Goal: Task Accomplishment & Management: Complete application form

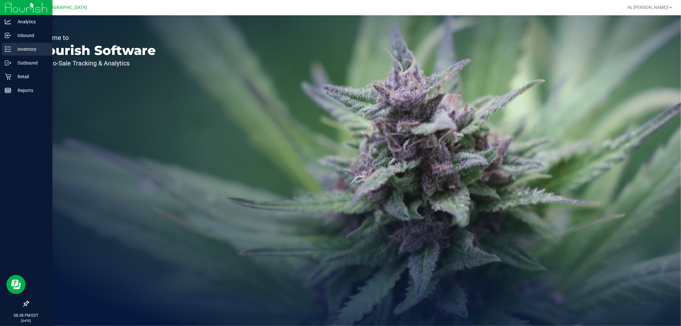
click at [26, 49] on p "Inventory" at bounding box center [30, 49] width 38 height 8
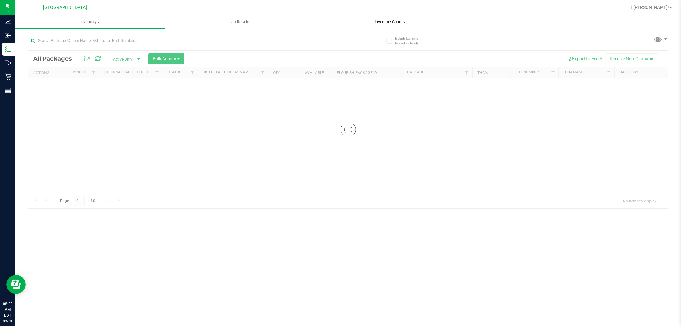
click at [383, 24] on span "Inventory Counts" at bounding box center [389, 22] width 47 height 6
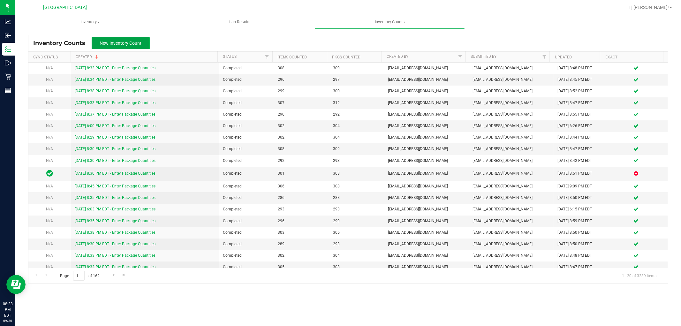
click at [127, 46] on button "New Inventory Count" at bounding box center [121, 43] width 58 height 12
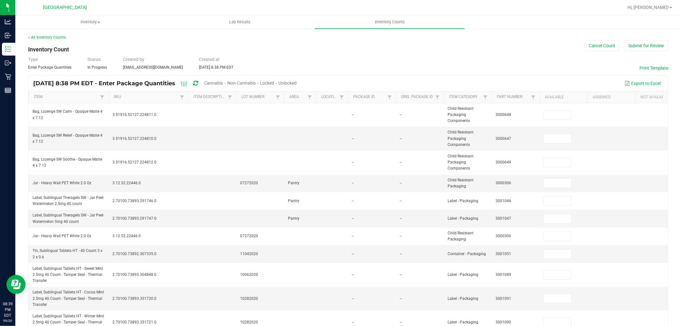
click at [223, 82] on span "Cannabis" at bounding box center [213, 82] width 19 height 5
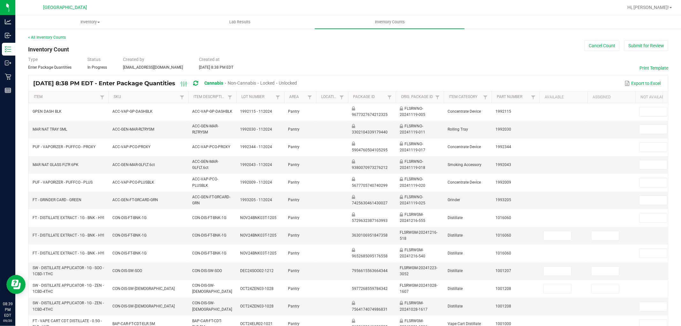
click at [297, 82] on span "Unlocked" at bounding box center [288, 82] width 18 height 5
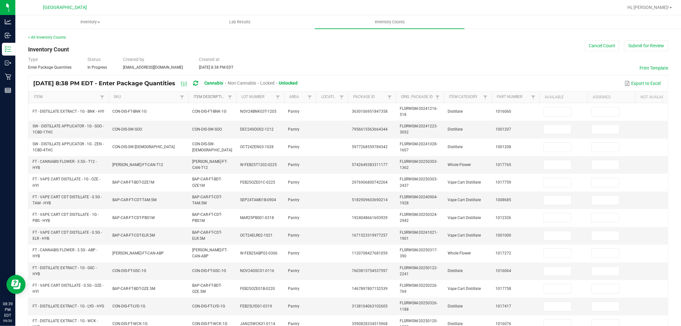
click at [209, 98] on link "Item Description" at bounding box center [210, 97] width 32 height 5
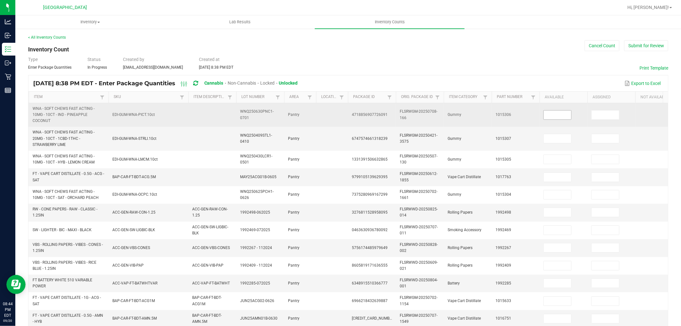
click at [549, 110] on span at bounding box center [558, 115] width 28 height 10
click at [554, 119] on input at bounding box center [557, 114] width 27 height 9
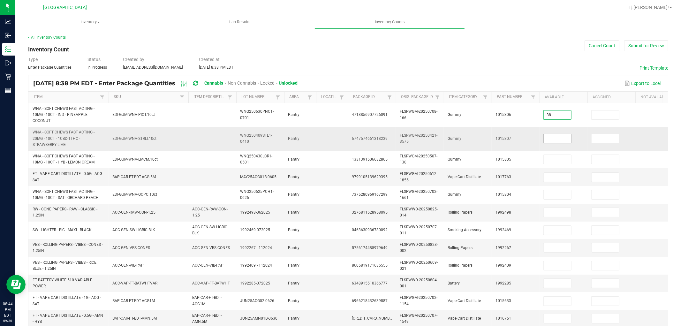
type input "38"
click at [558, 137] on input at bounding box center [557, 138] width 27 height 9
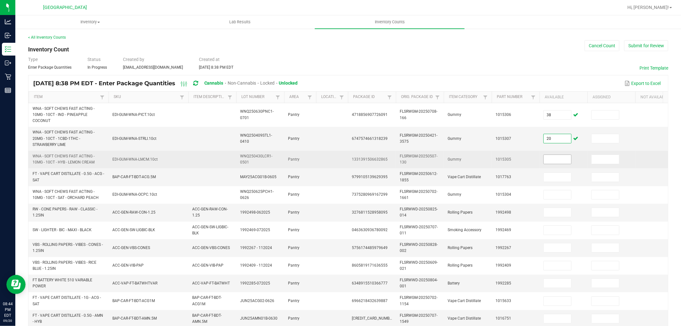
type input "20"
click at [559, 162] on input at bounding box center [557, 159] width 27 height 9
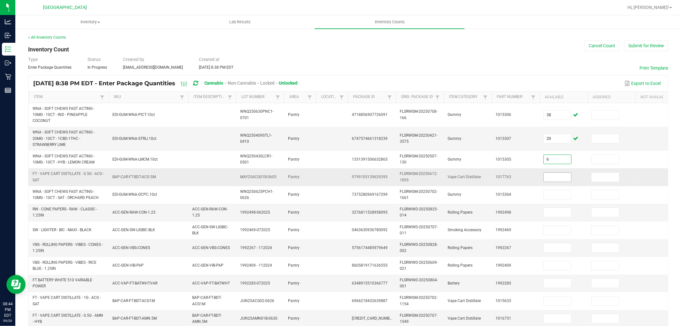
type input "6"
click at [557, 178] on input at bounding box center [557, 177] width 27 height 9
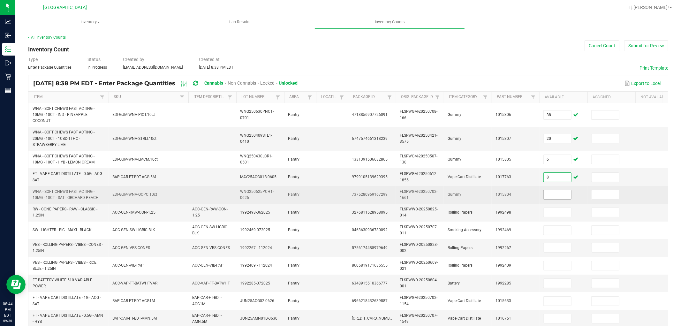
type input "8"
click at [563, 196] on input at bounding box center [557, 194] width 27 height 9
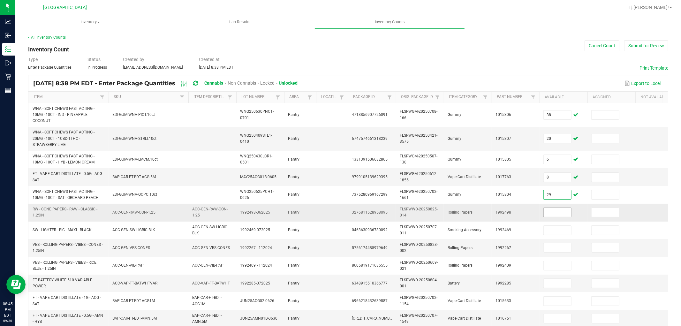
type input "29"
click at [553, 213] on input at bounding box center [557, 212] width 27 height 9
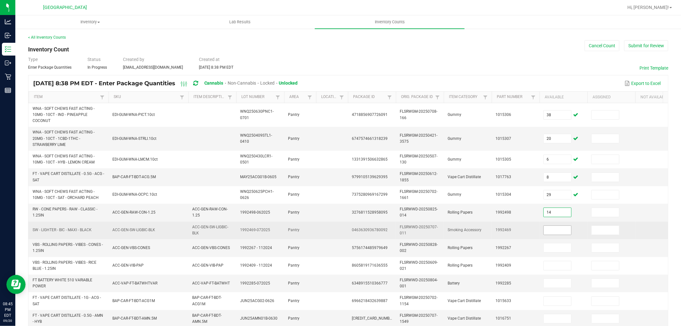
type input "14"
click at [558, 231] on input at bounding box center [557, 230] width 27 height 9
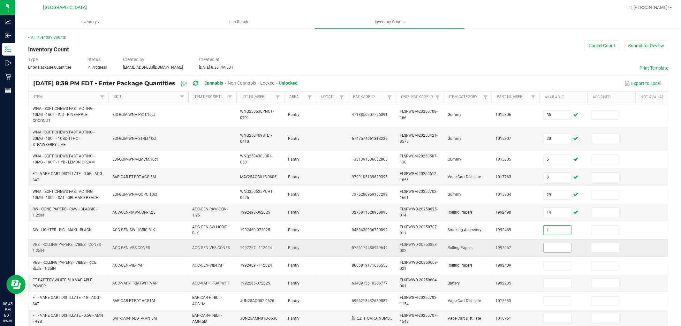
type input "1"
click at [561, 247] on input at bounding box center [557, 247] width 27 height 9
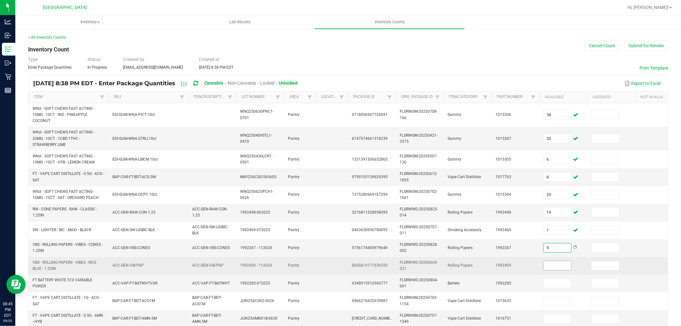
type input "4"
click at [566, 265] on input at bounding box center [557, 265] width 27 height 9
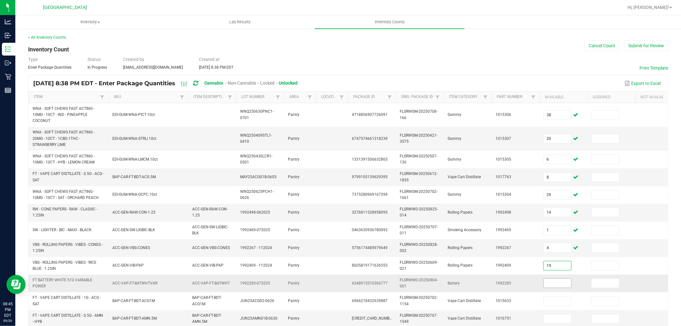
type input "19"
click at [551, 282] on input at bounding box center [557, 283] width 27 height 9
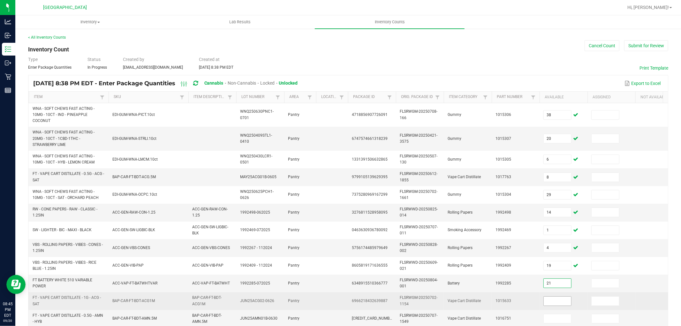
type input "21"
click at [551, 300] on input at bounding box center [557, 301] width 27 height 9
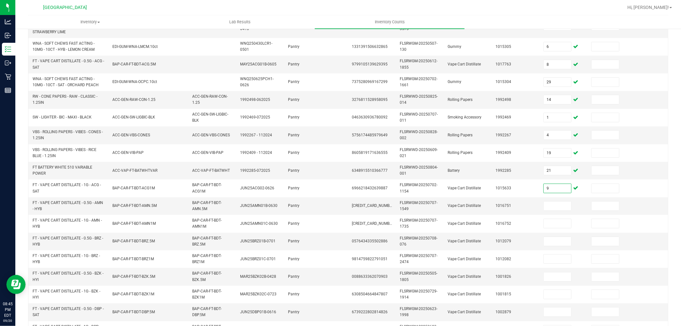
scroll to position [117, 0]
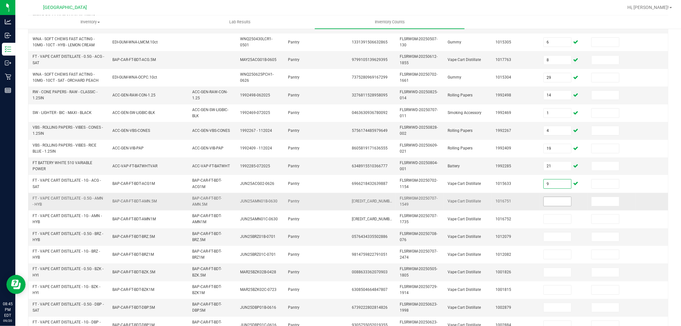
type input "9"
click at [561, 205] on input at bounding box center [557, 201] width 27 height 9
type input "1"
click at [550, 202] on input "1" at bounding box center [557, 201] width 27 height 9
type input "6"
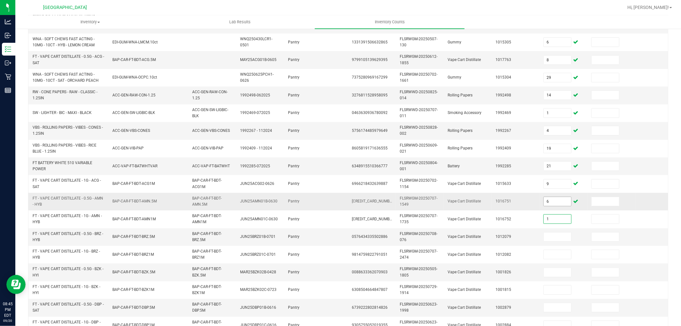
type input "1"
type input "6"
type input "7"
type input "9"
type input "7"
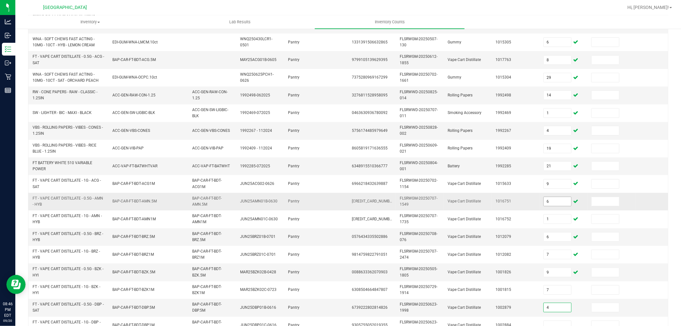
type input "4"
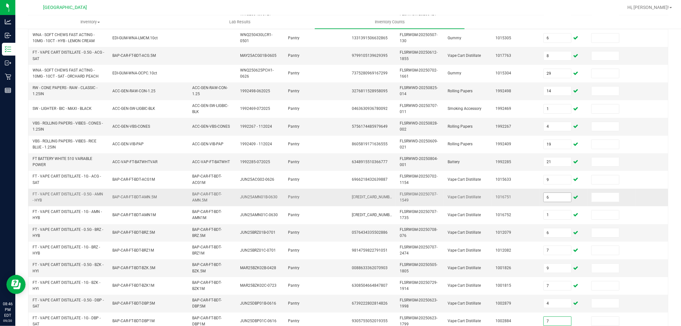
type input "7"
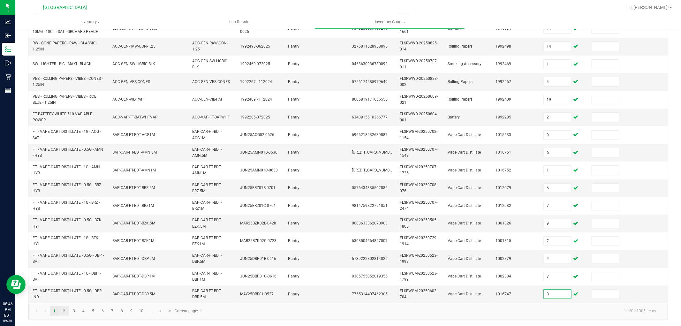
type input "8"
click at [68, 314] on link "2" at bounding box center [63, 311] width 9 height 10
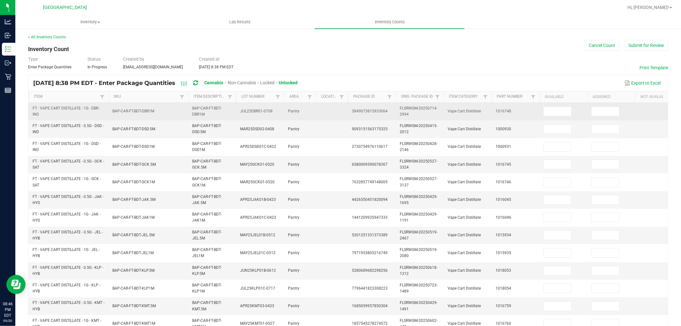
scroll to position [0, 0]
click at [560, 115] on input at bounding box center [557, 111] width 27 height 9
type input "1"
type input "12"
type input "4"
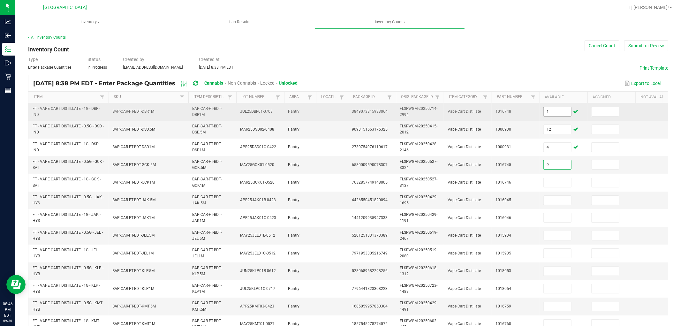
type input "9"
type input "1"
type input "11"
type input "5"
type input "4"
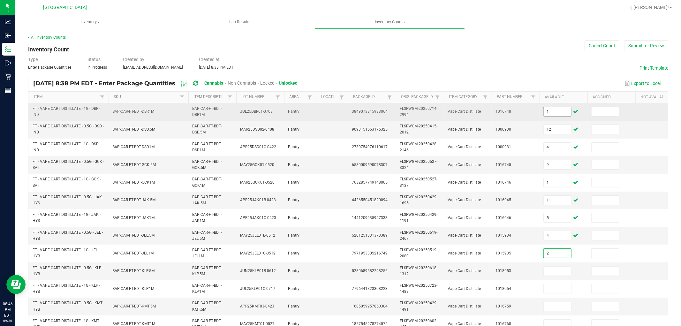
type input "2"
type input "11"
type input "10"
type input "5"
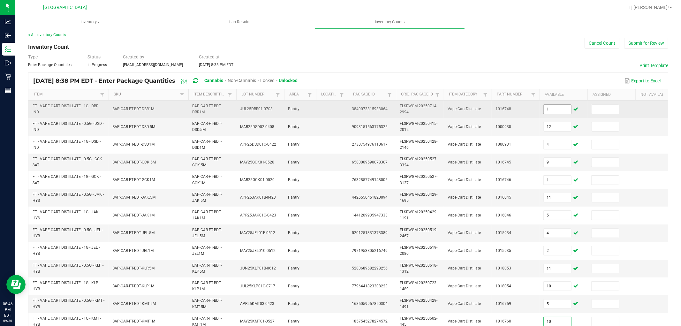
type input "10"
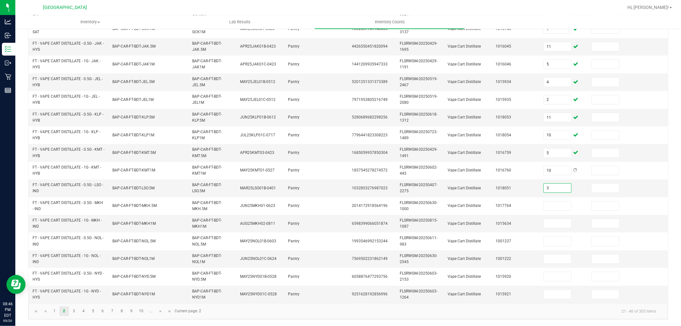
type input "3"
type input "10"
type input "9"
type input "12"
type input "3"
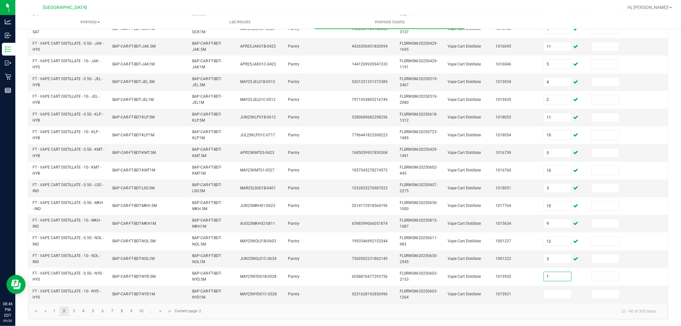
type input "1"
type input "8"
click at [74, 313] on link "3" at bounding box center [73, 312] width 9 height 10
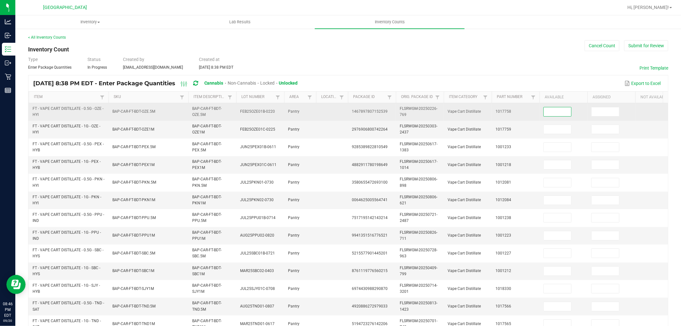
click at [560, 110] on input at bounding box center [557, 111] width 27 height 9
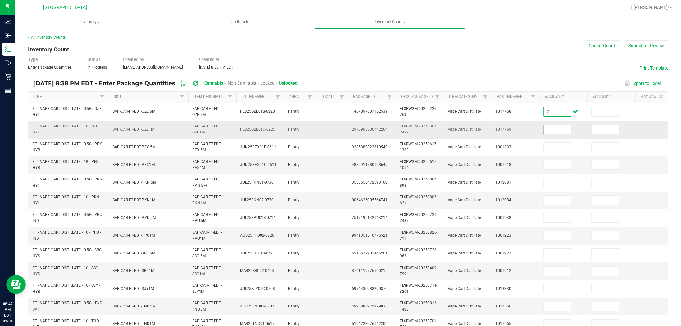
type input "2"
click at [557, 129] on input at bounding box center [557, 129] width 27 height 9
type input "7"
type input "5"
type input "11"
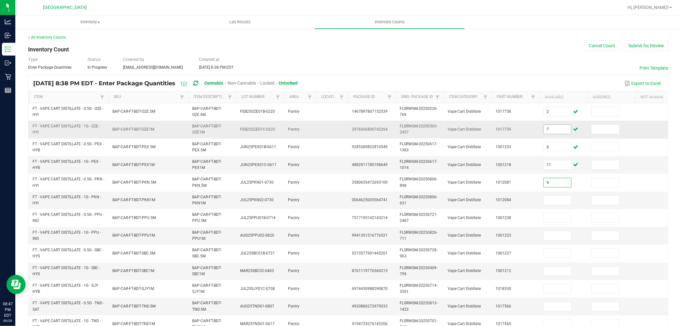
type input "9"
type input "10"
type input "11"
type input "8"
type input "12"
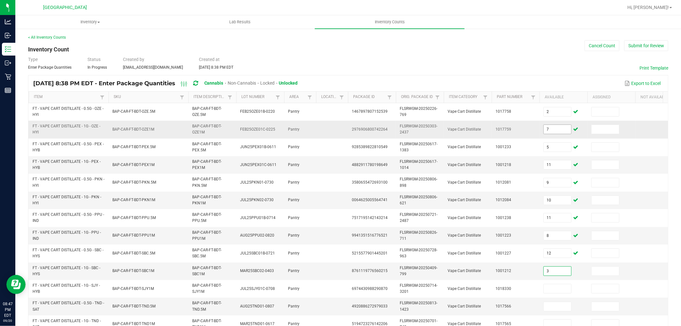
type input "3"
type input "2"
type input "11"
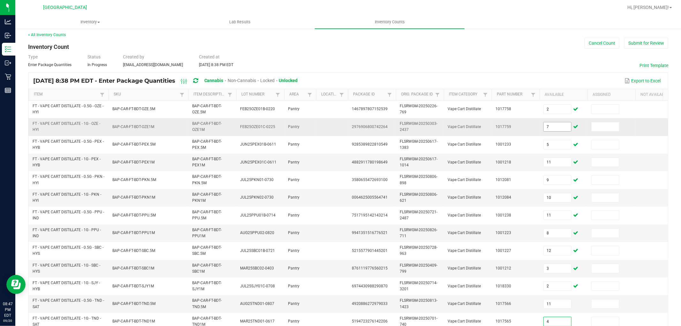
type input "4"
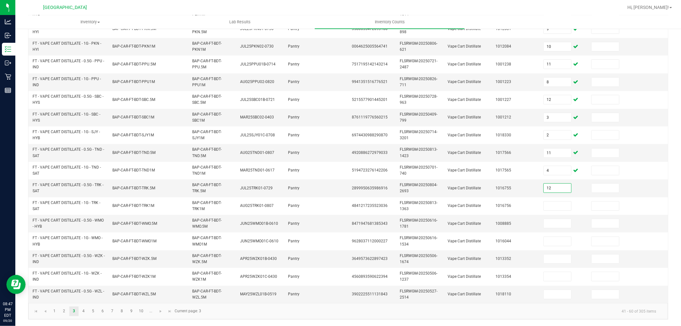
type input "12"
type input "9"
type input "12"
type input "8"
type input "9"
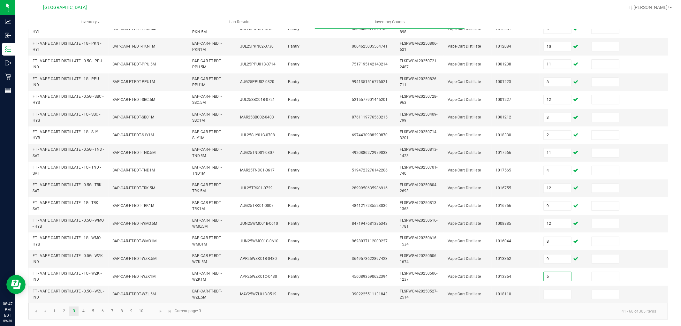
type input "5"
type input "10"
click at [82, 313] on link "4" at bounding box center [83, 312] width 9 height 10
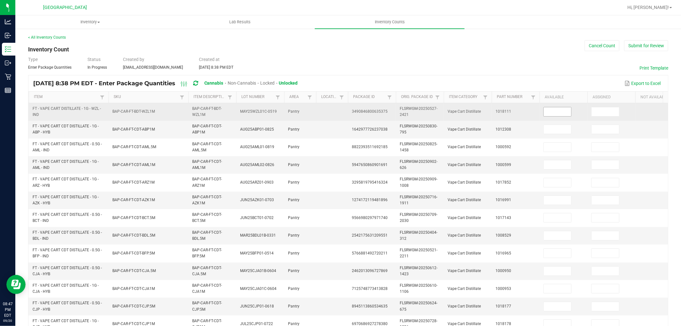
click at [563, 112] on input at bounding box center [557, 111] width 27 height 9
type input "2"
type input "9"
type input "3"
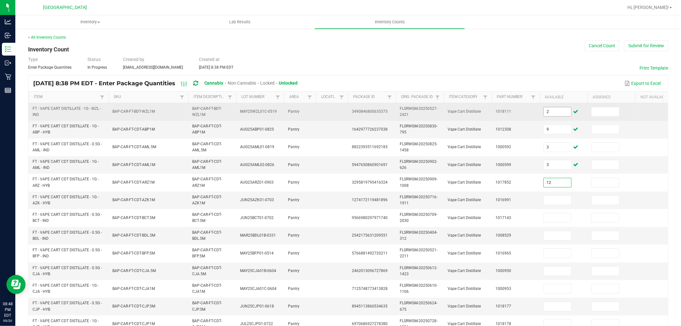
type input "12"
type input "11"
type input "6"
type input "2"
type input "3"
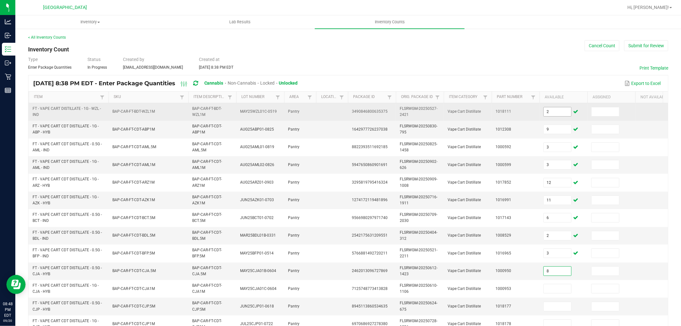
type input "8"
type input "7"
type input "8"
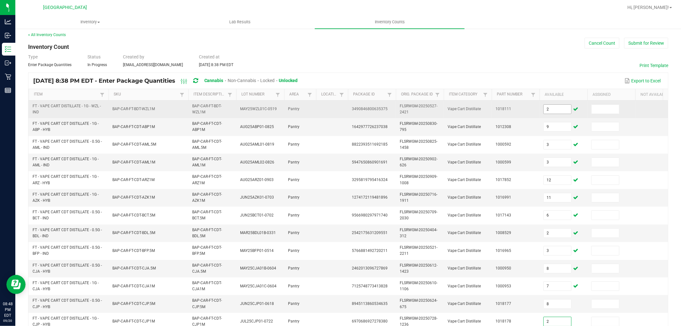
type input "2"
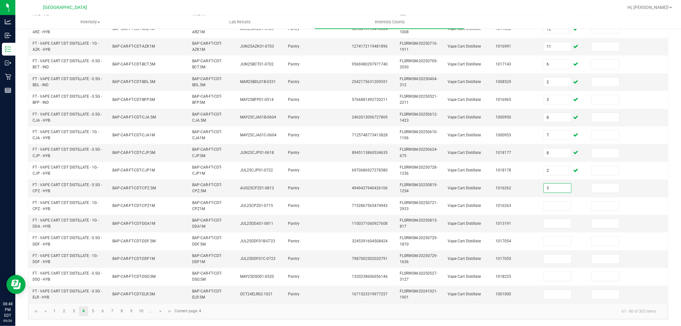
type input "3"
type input "8"
type input "3"
type input "10"
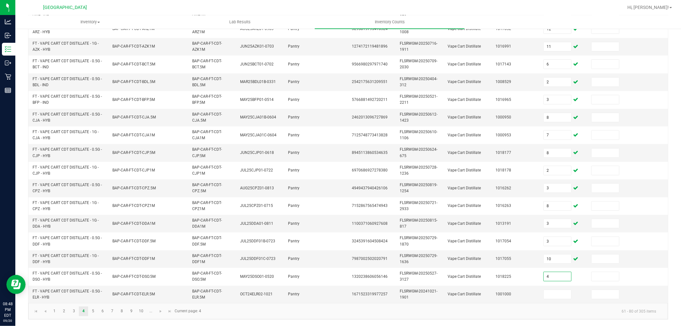
type input "4"
type input "6"
click at [552, 290] on input "6" at bounding box center [557, 294] width 27 height 9
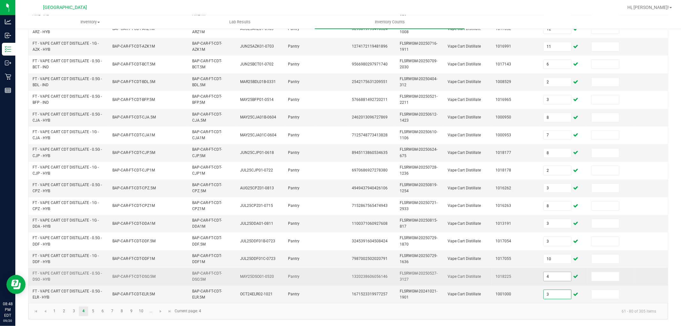
type input "3"
click at [552, 272] on input "4" at bounding box center [557, 276] width 27 height 9
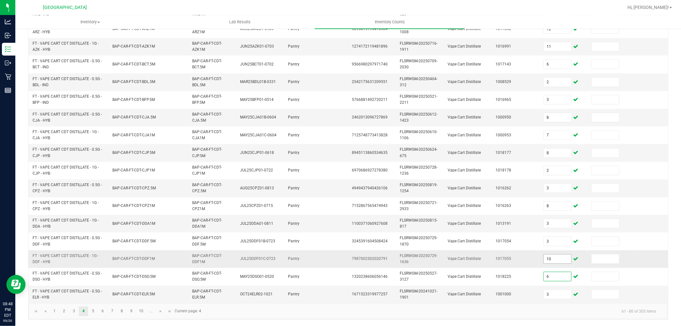
type input "6"
click at [562, 256] on input "10" at bounding box center [557, 259] width 27 height 9
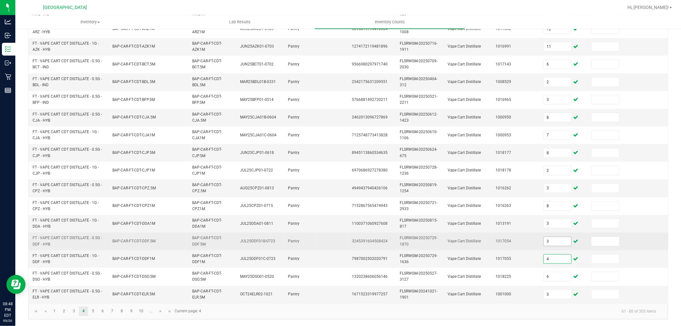
type input "4"
click at [556, 237] on input "3" at bounding box center [557, 241] width 27 height 9
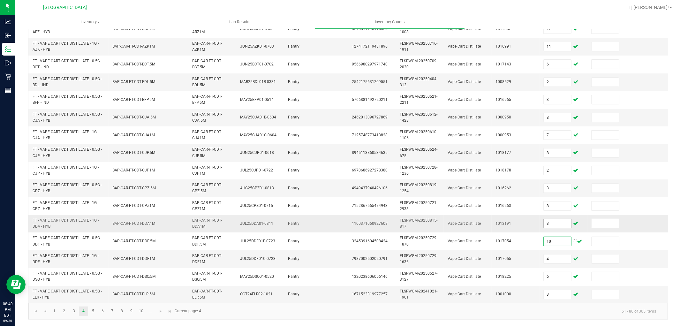
type input "10"
click at [564, 222] on input "3" at bounding box center [557, 223] width 27 height 9
click at [93, 309] on link "5" at bounding box center [92, 312] width 9 height 10
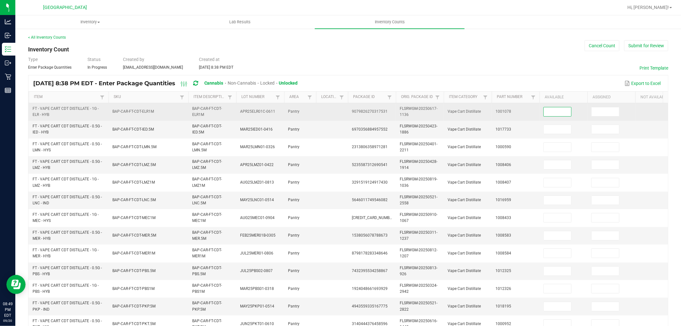
click at [554, 113] on input at bounding box center [557, 111] width 27 height 9
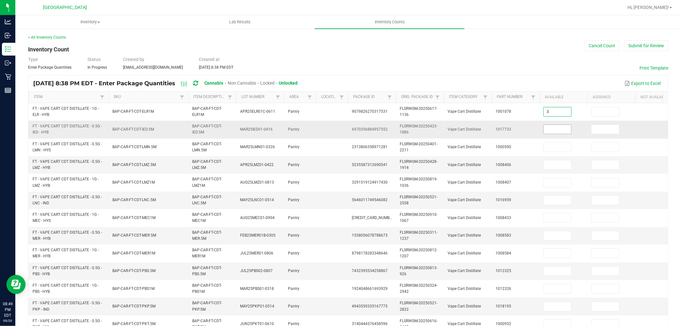
type input "3"
click at [560, 131] on input at bounding box center [557, 129] width 27 height 9
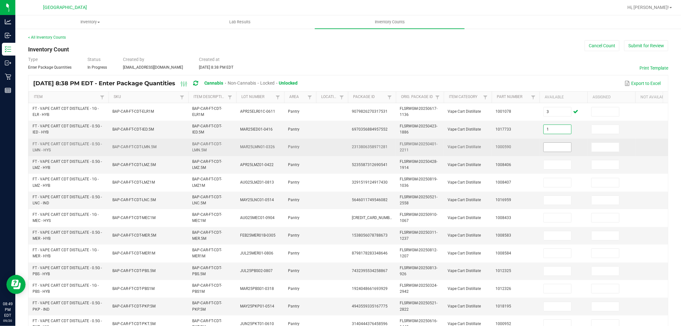
type input "1"
click at [554, 146] on input at bounding box center [557, 147] width 27 height 9
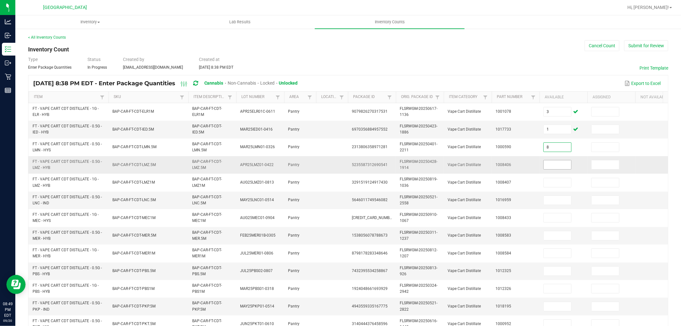
type input "8"
click at [552, 166] on input at bounding box center [557, 164] width 27 height 9
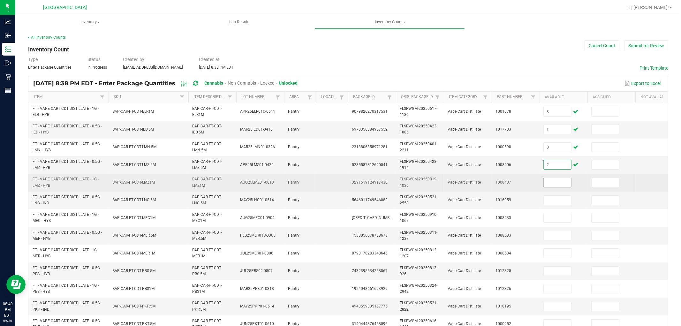
type input "2"
click at [559, 180] on input at bounding box center [557, 182] width 27 height 9
type input "2"
type input "8"
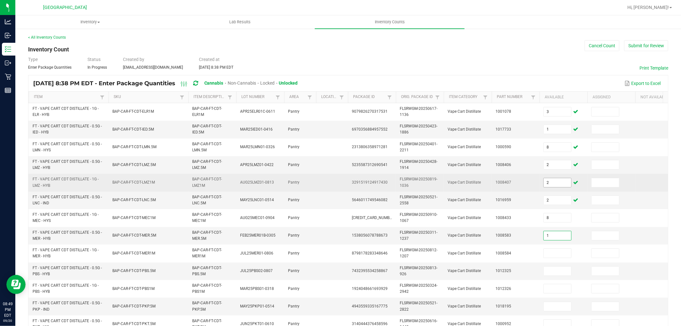
type input "1"
type input "9"
type input "2"
type input "3"
type input "9"
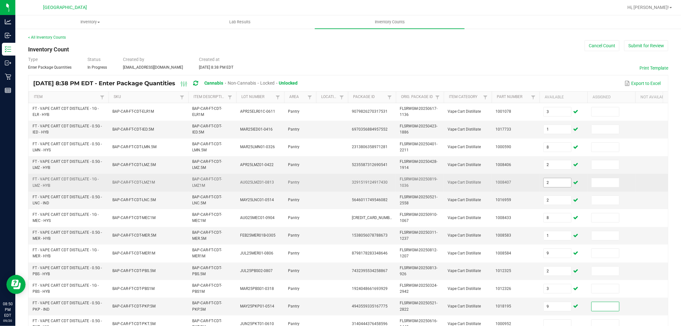
scroll to position [3, 0]
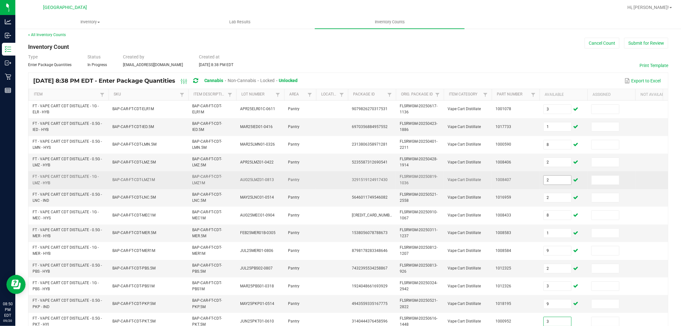
type input "3"
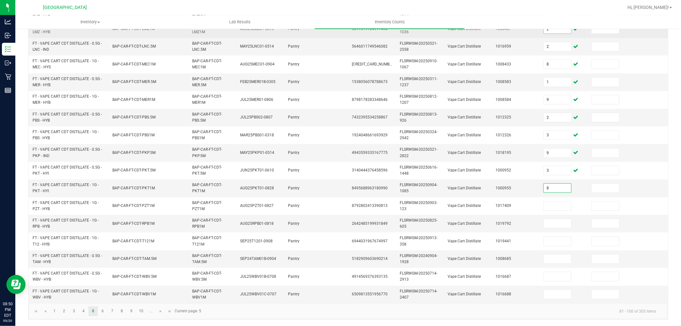
type input "8"
type input "2"
type input "4"
type input "7"
type input "6"
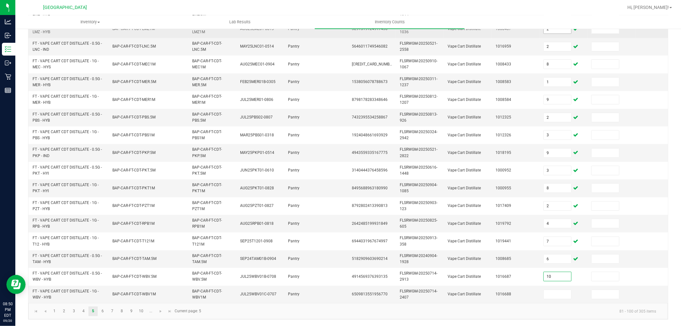
type input "10"
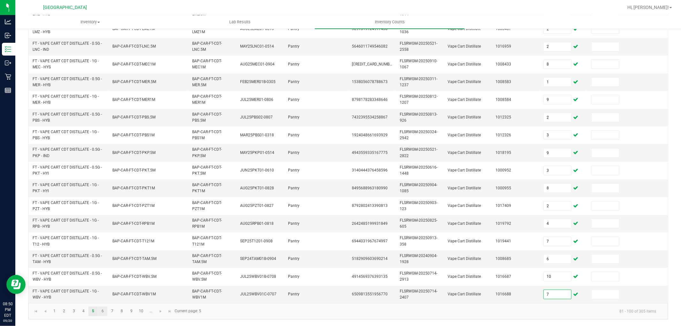
type input "7"
click at [100, 309] on link "6" at bounding box center [102, 312] width 9 height 10
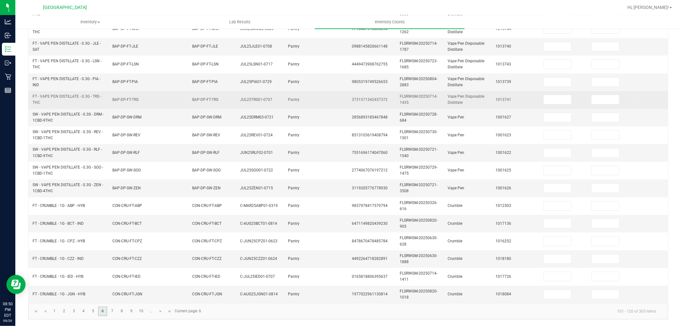
scroll to position [0, 0]
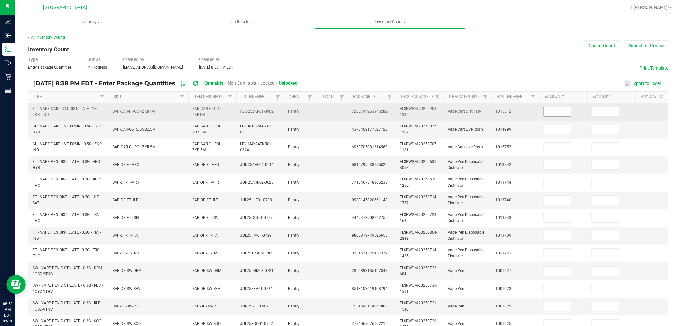
click at [563, 112] on input at bounding box center [557, 111] width 27 height 9
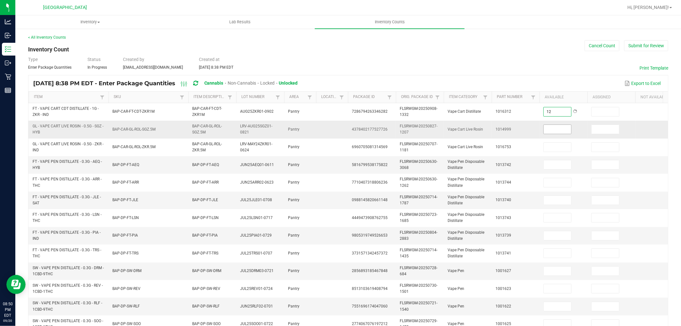
click at [563, 134] on span at bounding box center [558, 130] width 28 height 10
click at [561, 131] on input at bounding box center [557, 129] width 27 height 9
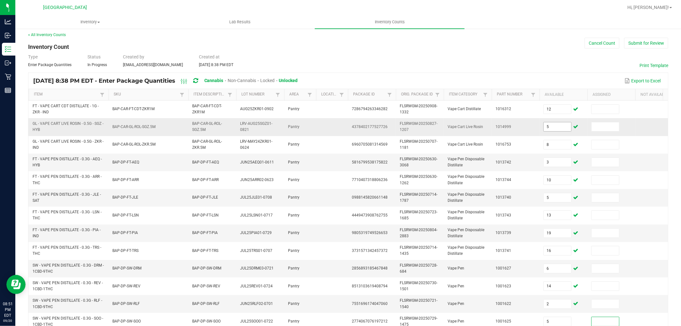
scroll to position [160, 0]
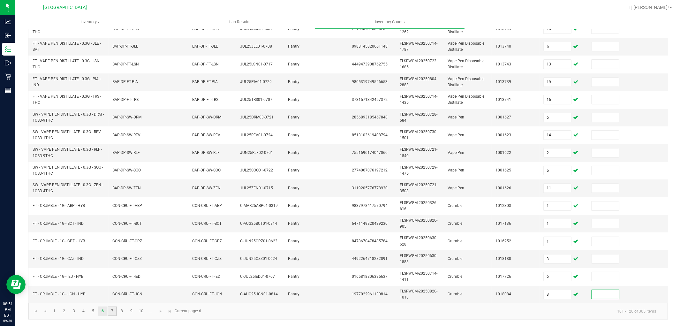
click at [113, 311] on link "7" at bounding box center [112, 312] width 9 height 10
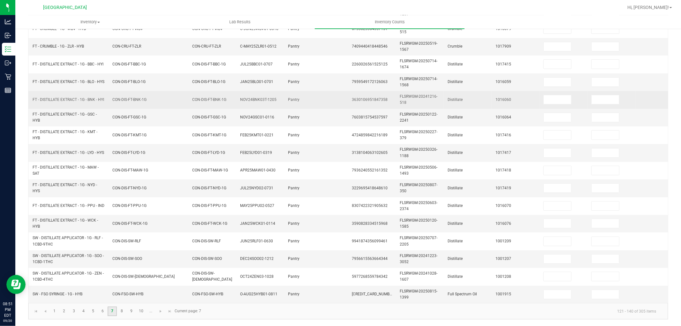
scroll to position [0, 0]
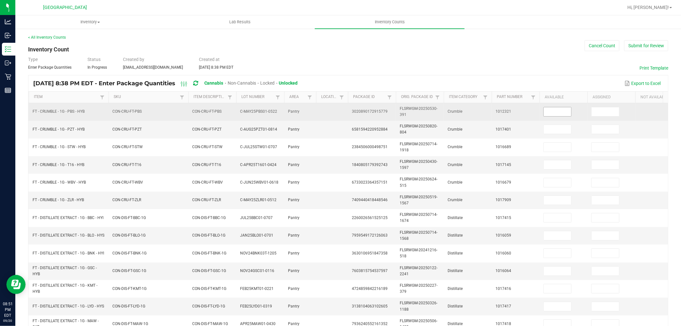
click at [554, 116] on input at bounding box center [557, 111] width 27 height 9
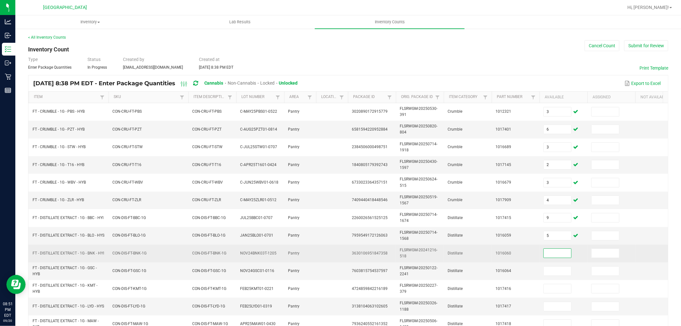
click at [565, 254] on input at bounding box center [557, 253] width 27 height 9
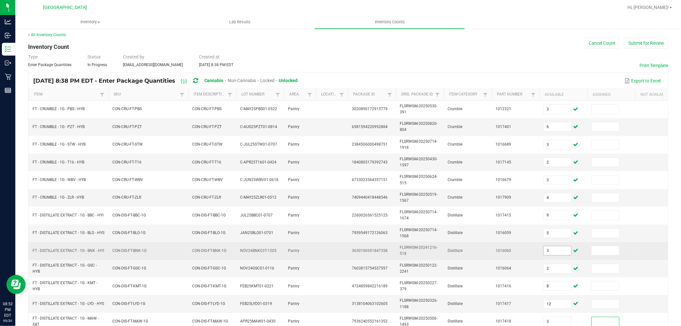
scroll to position [160, 0]
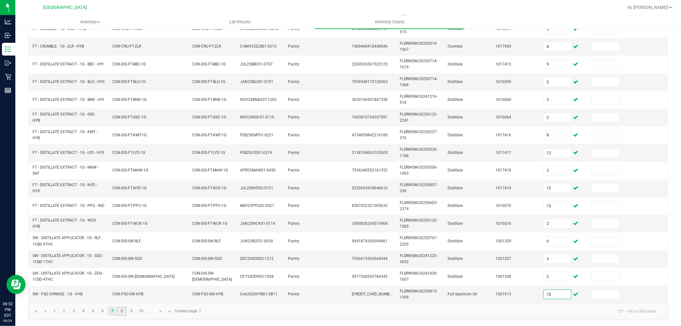
click at [125, 312] on link "8" at bounding box center [121, 312] width 9 height 10
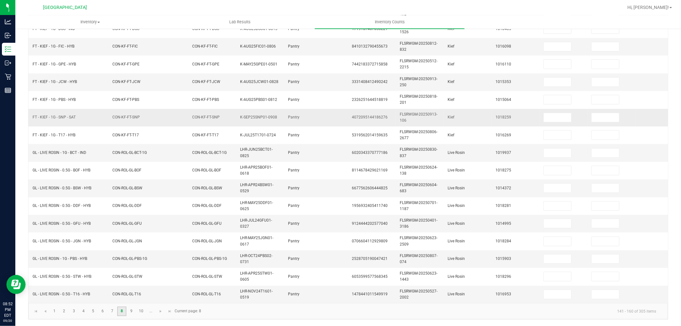
scroll to position [0, 0]
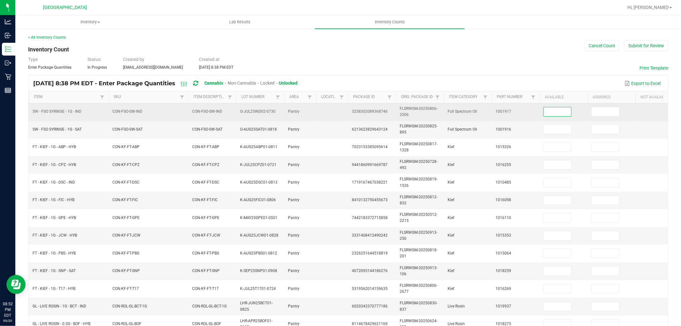
click at [566, 112] on input at bounding box center [557, 111] width 27 height 9
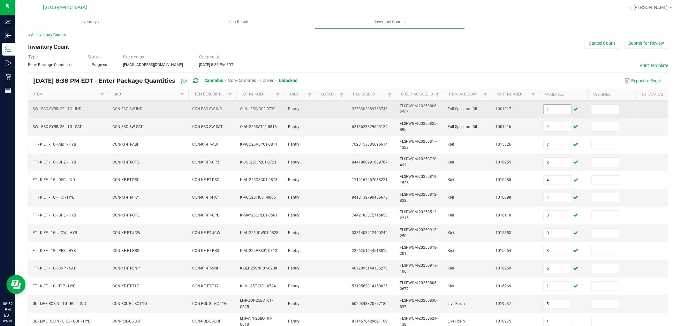
scroll to position [160, 0]
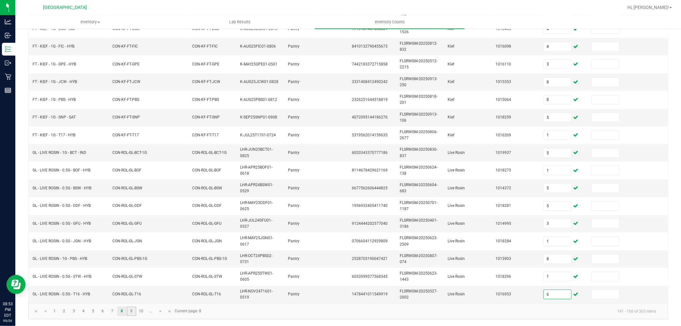
click at [136, 311] on link "9" at bounding box center [131, 312] width 9 height 10
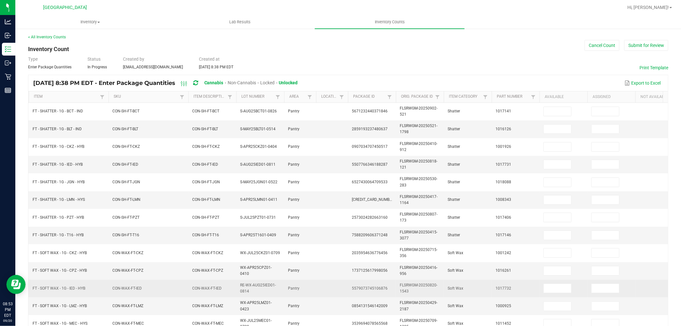
scroll to position [0, 0]
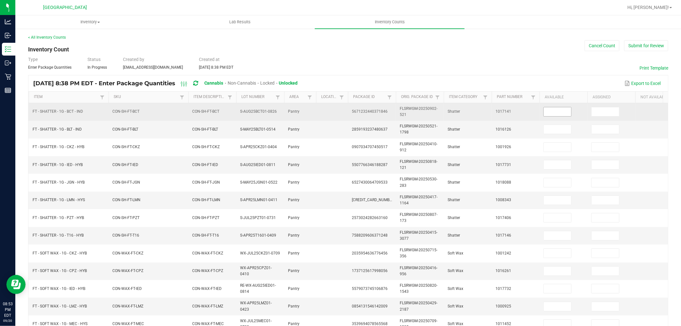
click at [556, 113] on input at bounding box center [557, 111] width 27 height 9
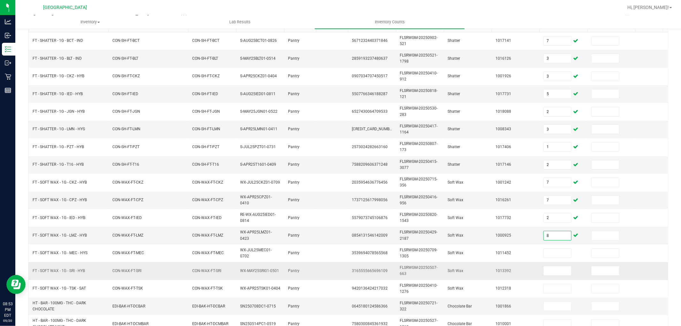
scroll to position [106, 0]
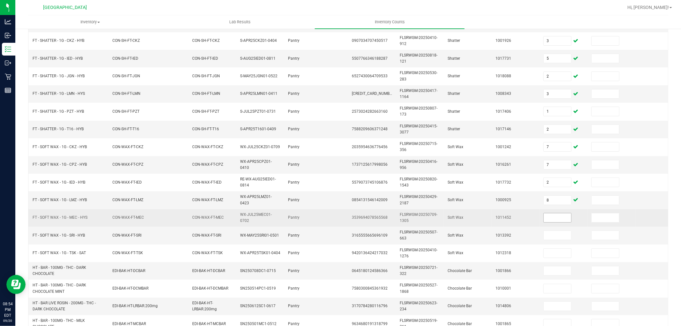
drag, startPoint x: 573, startPoint y: 221, endPoint x: 569, endPoint y: 219, distance: 4.3
click at [569, 219] on td at bounding box center [564, 218] width 48 height 18
click at [567, 219] on input at bounding box center [557, 217] width 27 height 9
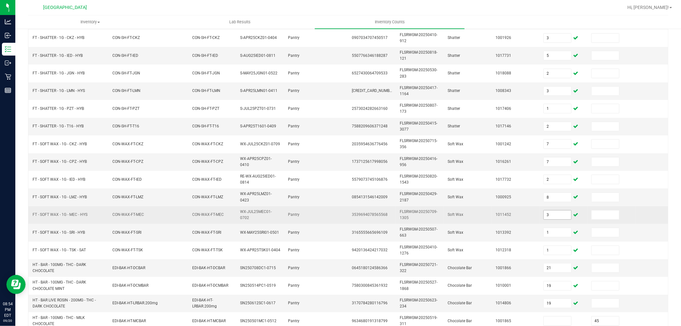
scroll to position [160, 0]
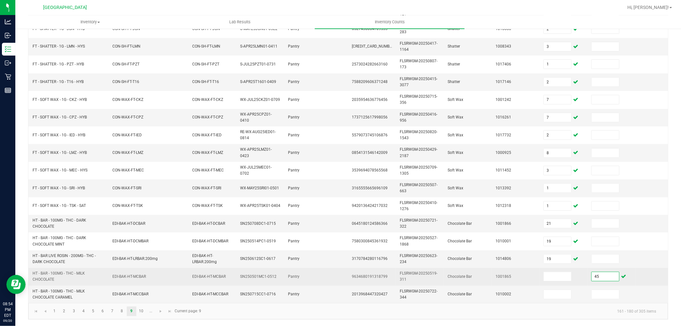
click at [602, 272] on input "45" at bounding box center [605, 276] width 27 height 9
click at [546, 272] on input at bounding box center [557, 276] width 27 height 9
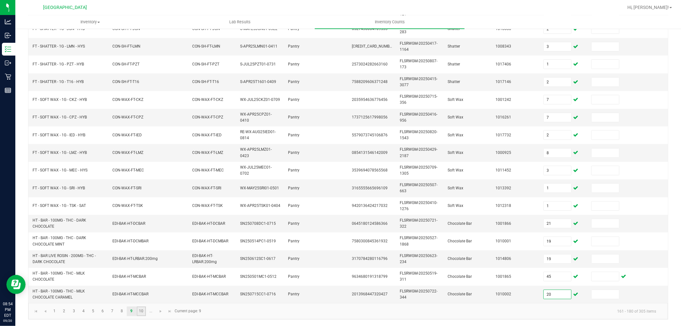
click at [137, 311] on link "10" at bounding box center [141, 312] width 9 height 10
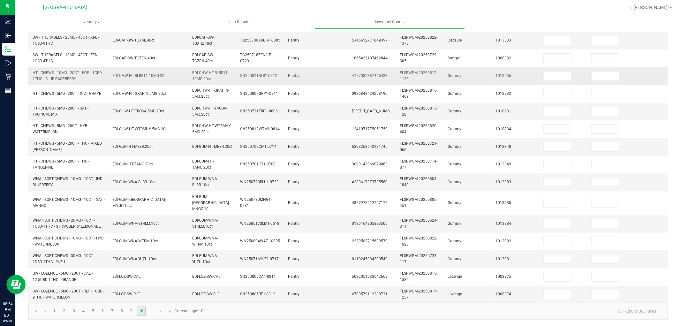
scroll to position [0, 0]
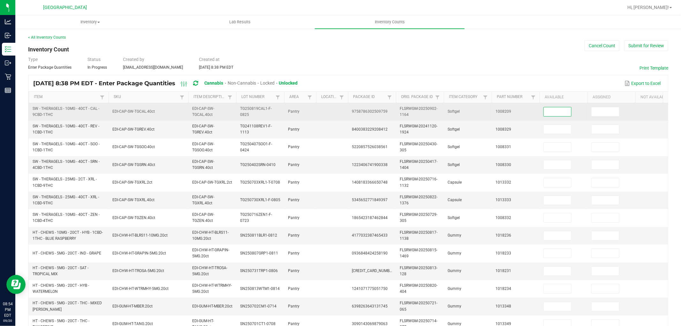
click at [560, 114] on input at bounding box center [557, 111] width 27 height 9
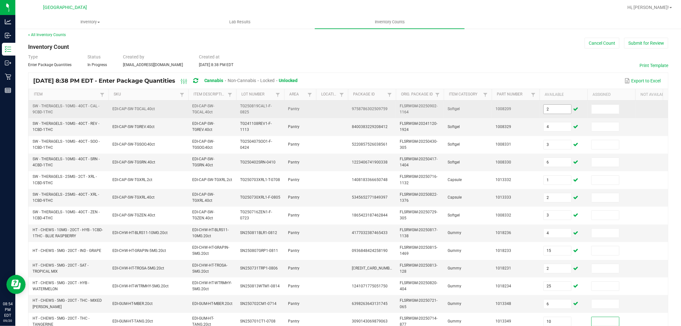
scroll to position [160, 0]
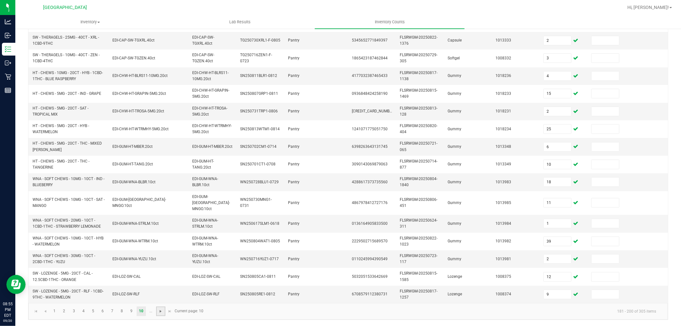
click at [161, 312] on span "Go to the next page" at bounding box center [160, 311] width 5 height 5
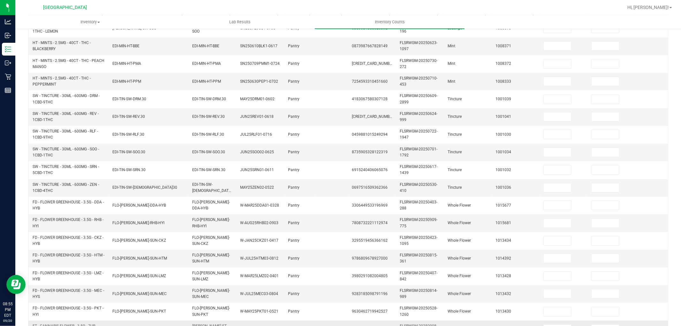
scroll to position [0, 0]
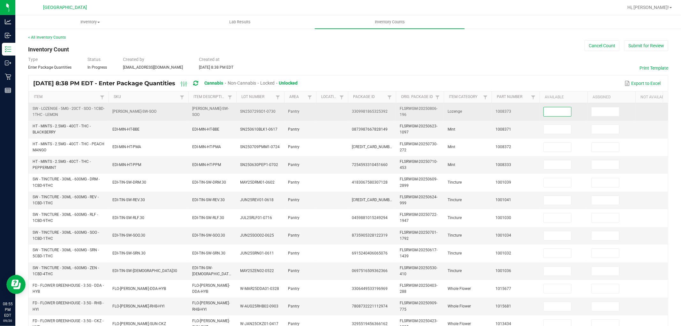
click at [551, 114] on input at bounding box center [557, 111] width 27 height 9
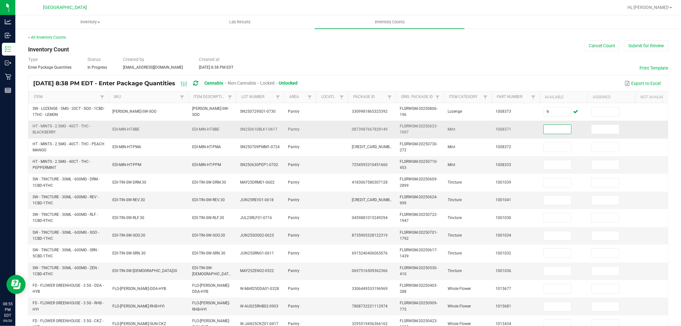
click at [561, 126] on input at bounding box center [557, 129] width 27 height 9
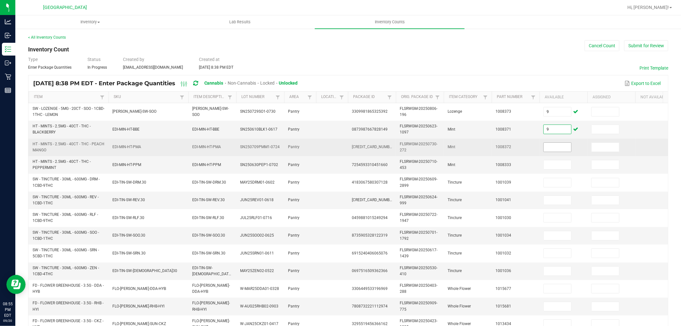
click at [558, 149] on input at bounding box center [557, 147] width 27 height 9
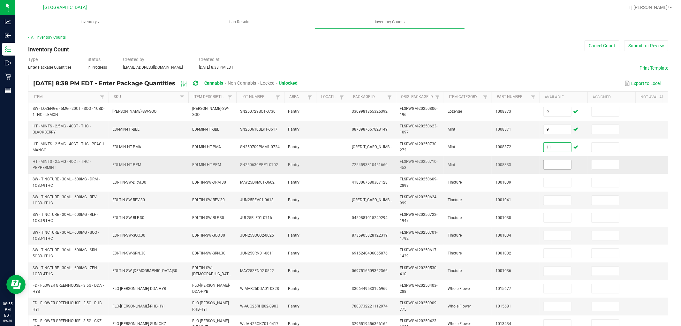
click at [558, 164] on input at bounding box center [557, 164] width 27 height 9
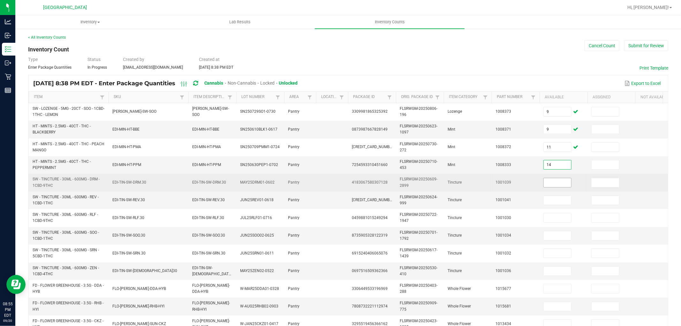
click at [551, 183] on input at bounding box center [557, 182] width 27 height 9
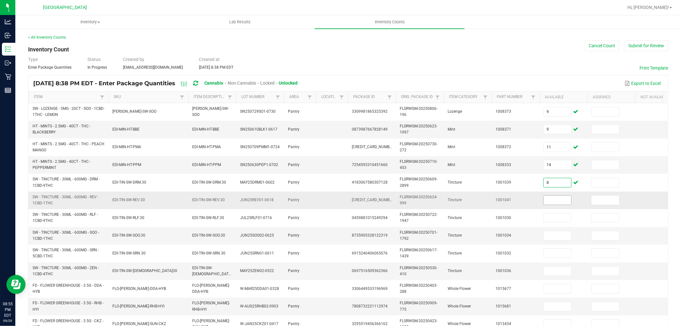
click at [553, 197] on input at bounding box center [557, 200] width 27 height 9
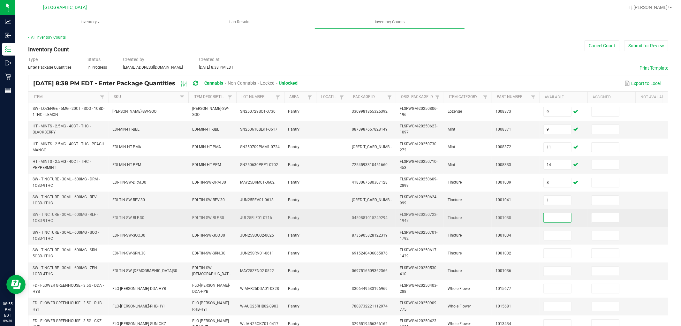
click at [557, 219] on input at bounding box center [557, 217] width 27 height 9
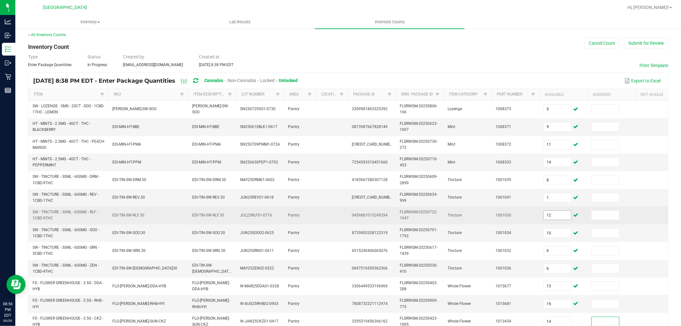
scroll to position [160, 0]
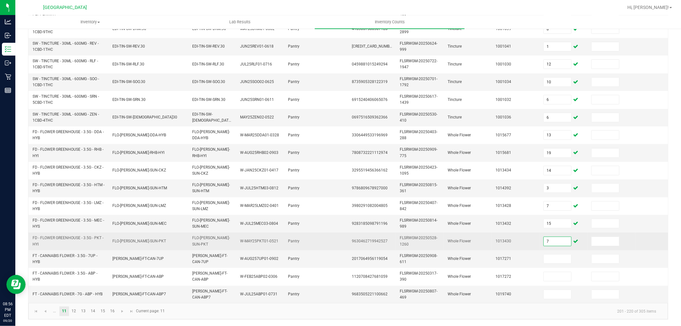
click at [553, 237] on input "7" at bounding box center [557, 241] width 27 height 9
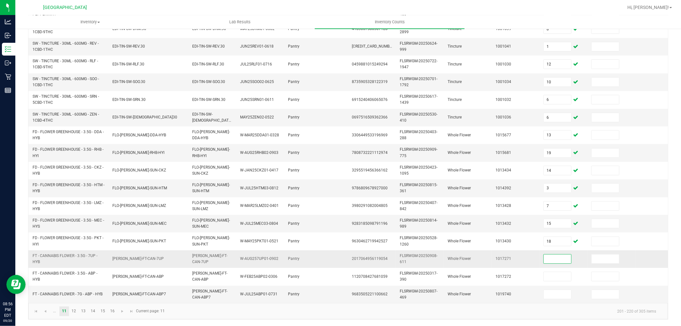
click at [557, 255] on input at bounding box center [557, 259] width 27 height 9
click at [74, 312] on link "12" at bounding box center [73, 312] width 9 height 10
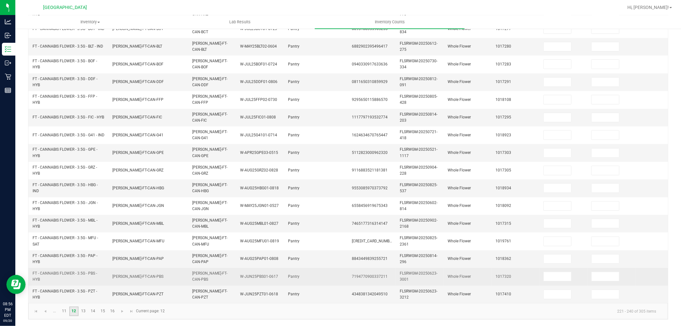
scroll to position [0, 0]
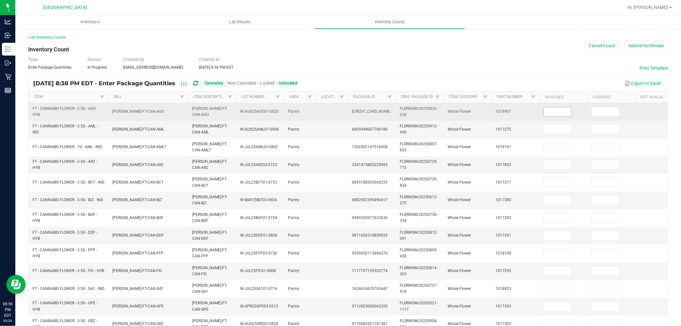
click at [559, 114] on input at bounding box center [557, 111] width 27 height 9
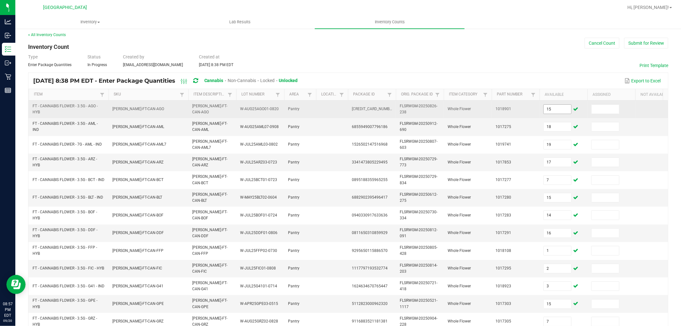
scroll to position [160, 0]
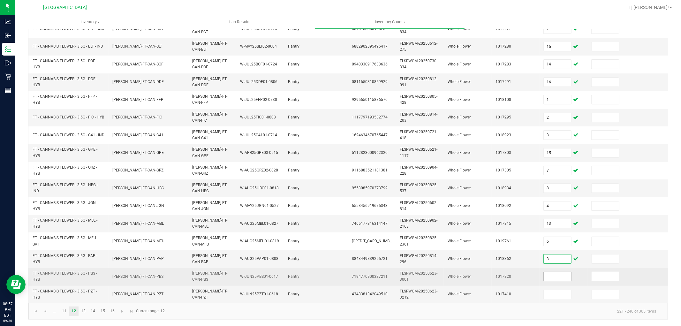
click at [548, 272] on input at bounding box center [557, 276] width 27 height 9
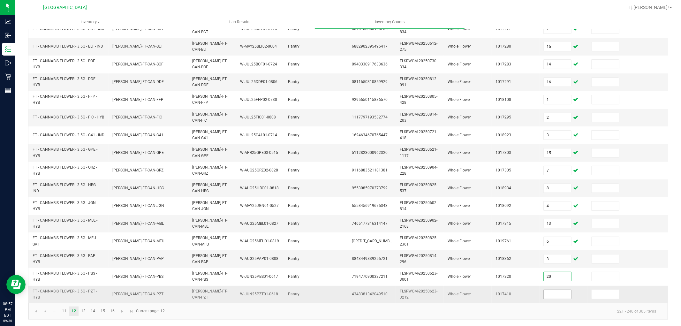
click at [556, 290] on input at bounding box center [557, 294] width 27 height 9
click at [85, 313] on link "13" at bounding box center [83, 312] width 9 height 10
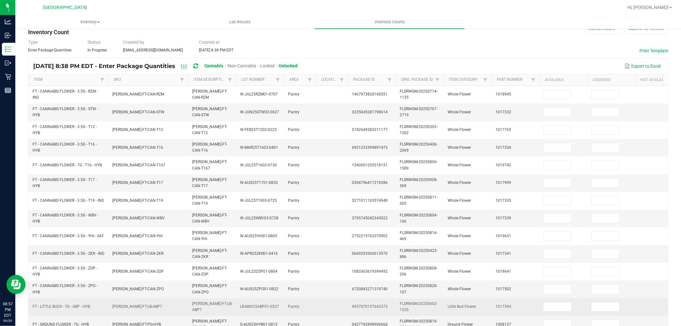
scroll to position [0, 0]
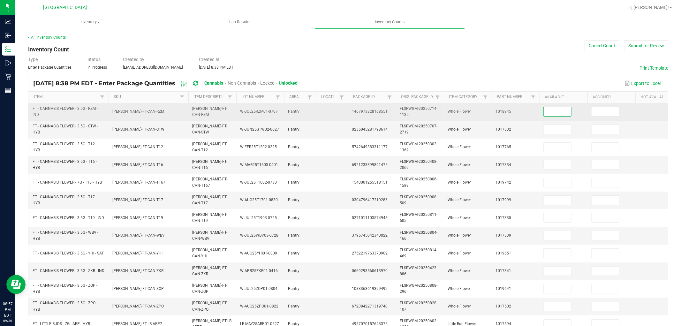
click at [555, 113] on input at bounding box center [557, 111] width 27 height 9
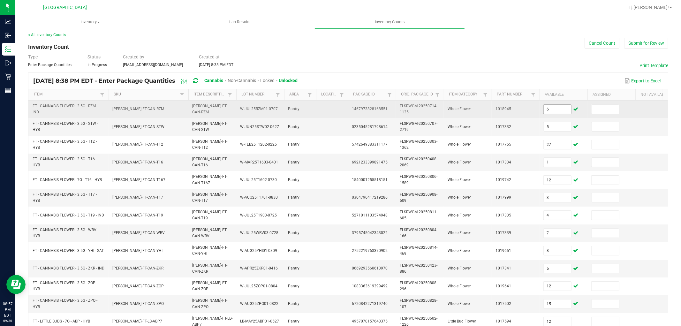
scroll to position [160, 0]
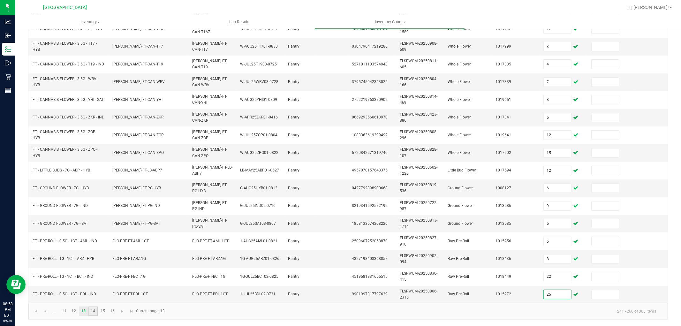
click at [94, 308] on link "14" at bounding box center [92, 312] width 9 height 10
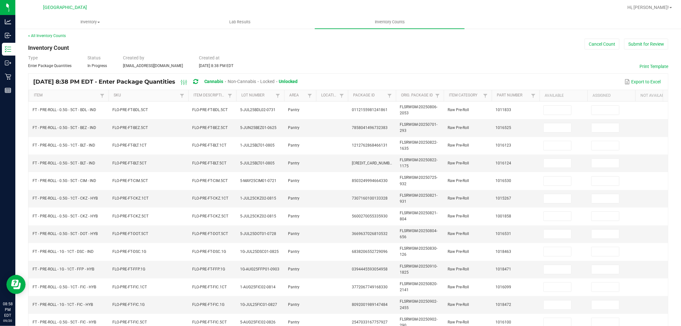
scroll to position [0, 0]
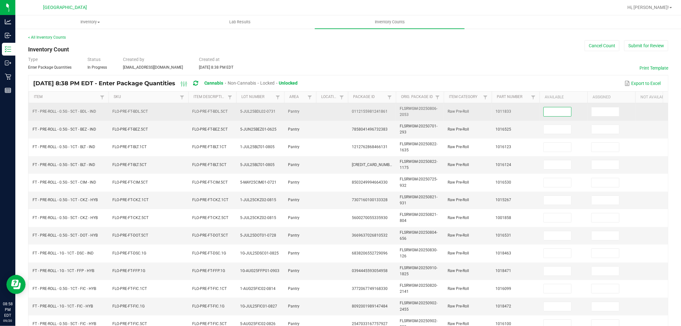
click at [549, 113] on input at bounding box center [557, 111] width 27 height 9
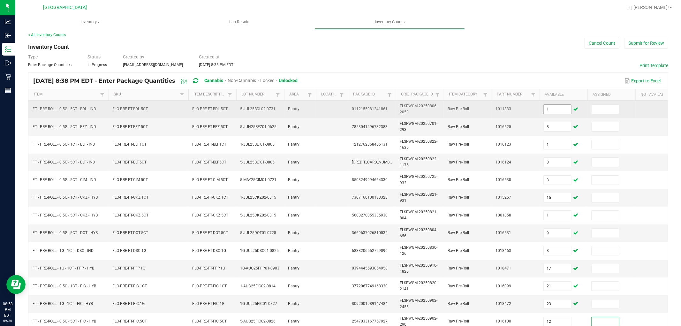
scroll to position [160, 0]
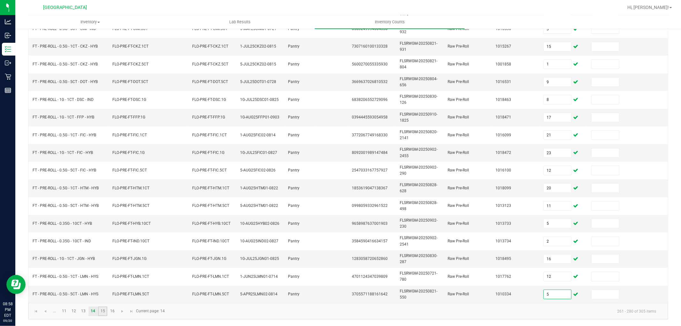
click at [106, 308] on link "15" at bounding box center [102, 312] width 9 height 10
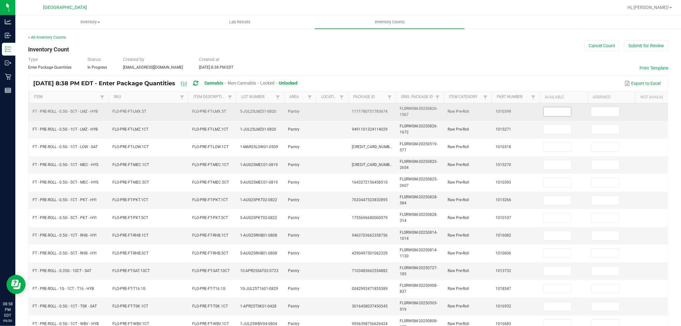
click at [559, 113] on input at bounding box center [557, 111] width 27 height 9
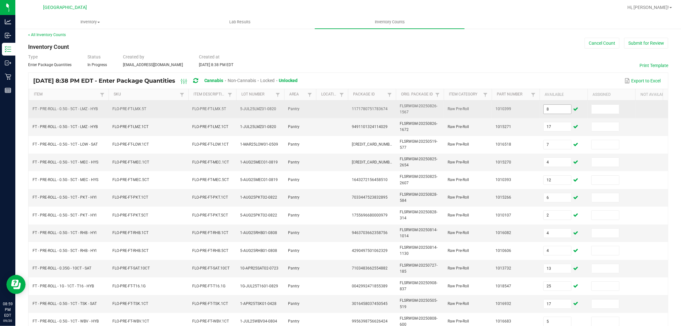
scroll to position [160, 0]
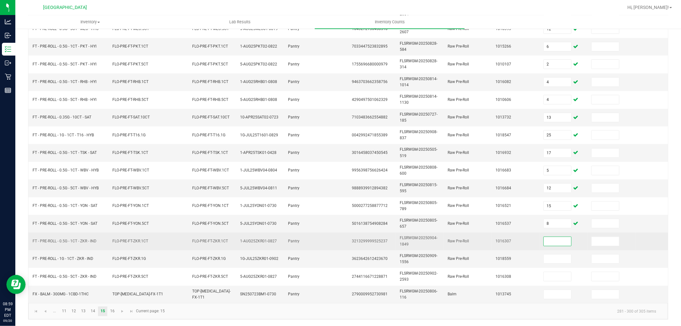
drag, startPoint x: 558, startPoint y: 237, endPoint x: 556, endPoint y: 247, distance: 10.0
click at [558, 238] on input at bounding box center [557, 241] width 27 height 9
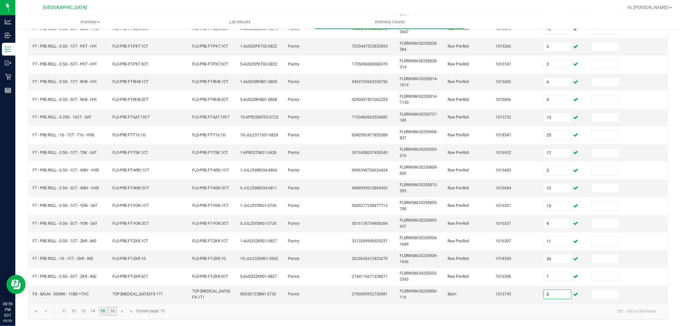
click at [110, 308] on link "16" at bounding box center [112, 312] width 9 height 10
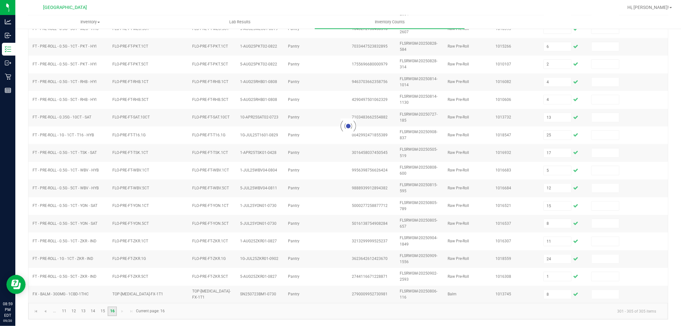
scroll to position [0, 0]
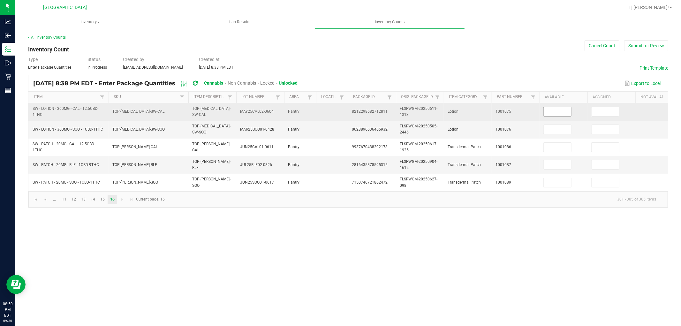
click at [552, 112] on input at bounding box center [557, 111] width 27 height 9
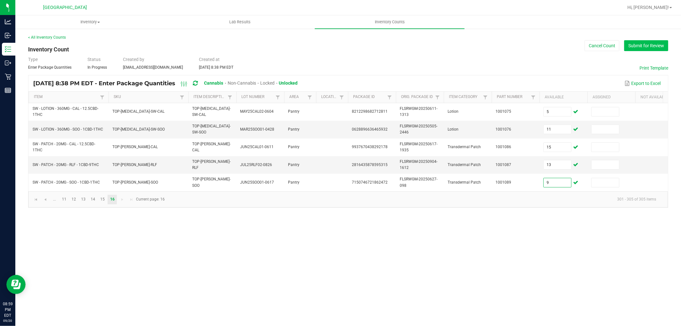
click at [639, 44] on button "Submit for Review" at bounding box center [646, 45] width 44 height 11
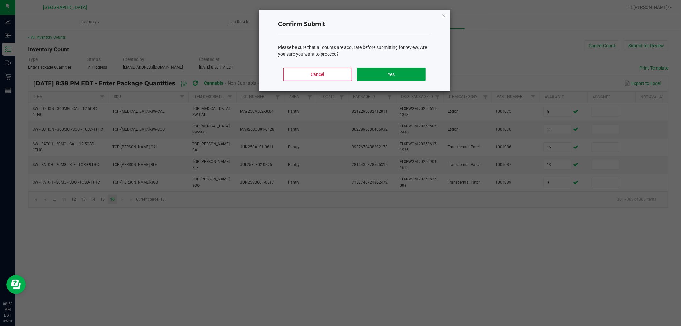
click at [403, 77] on button "Yes" at bounding box center [391, 74] width 69 height 13
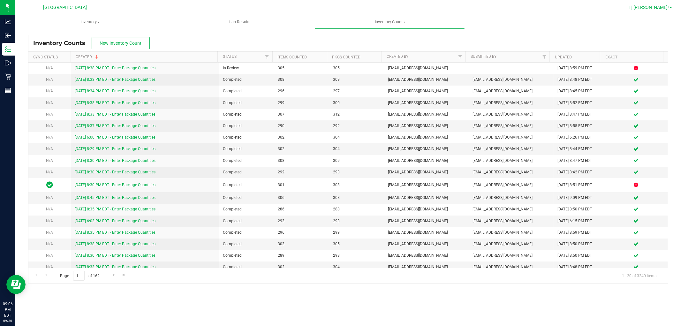
click at [655, 7] on span "Hi, [PERSON_NAME]!" at bounding box center [649, 7] width 42 height 5
